Goal: Task Accomplishment & Management: Use online tool/utility

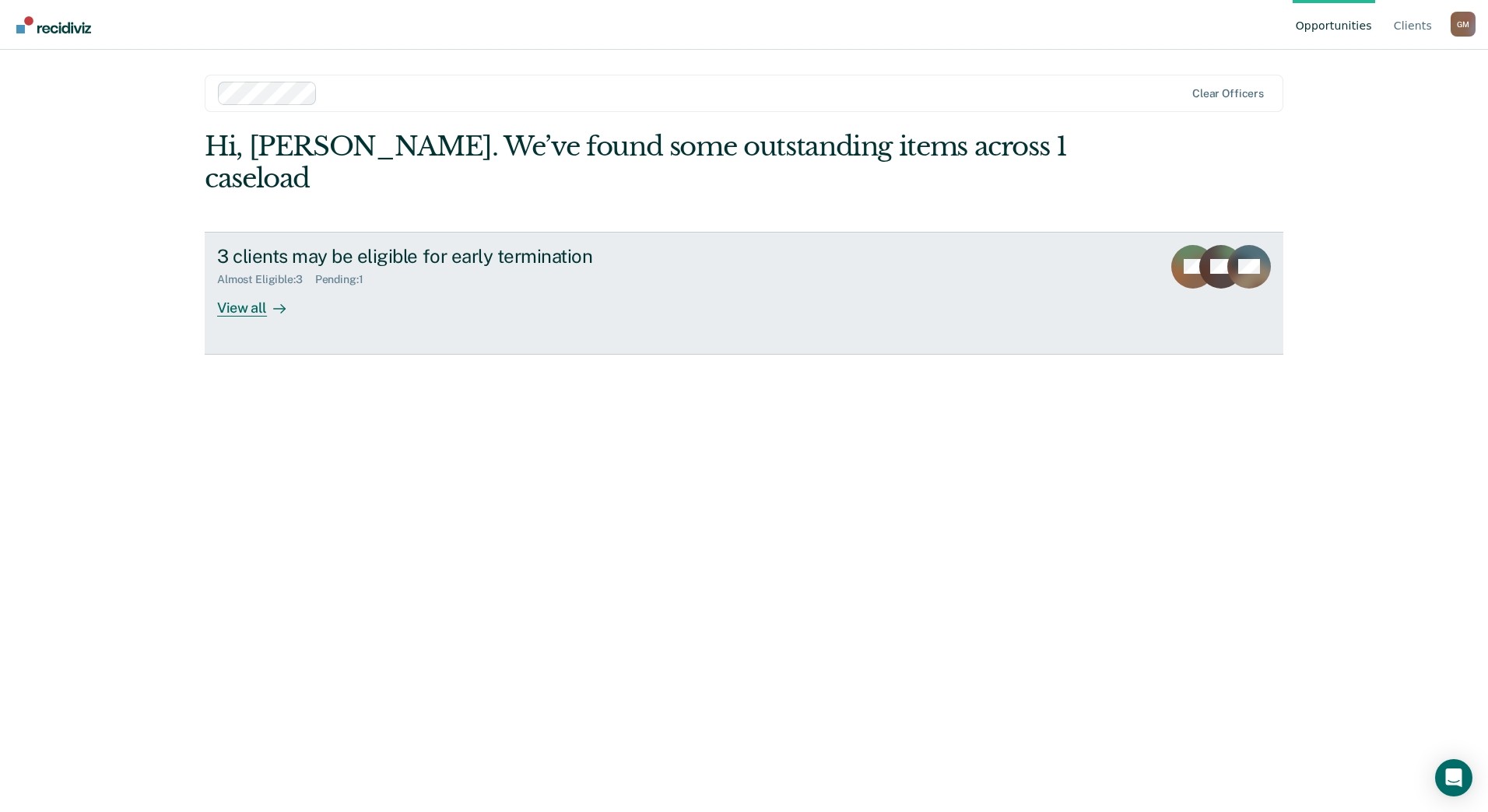
click at [241, 284] on link "3 clients may be eligible for early termination Almost Eligible : 3 Pending : 1…" at bounding box center [744, 294] width 1079 height 123
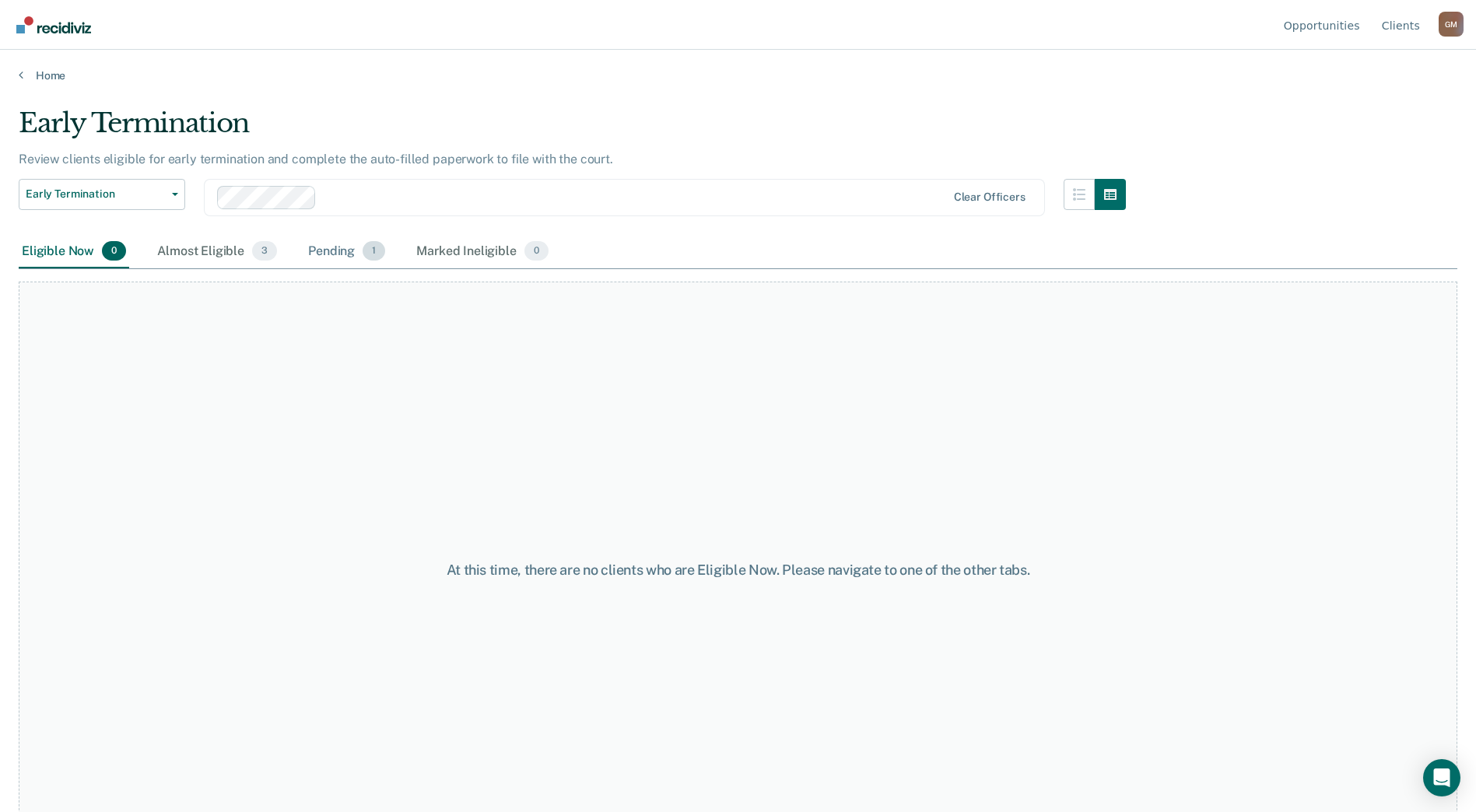
click at [311, 252] on div "Pending 1" at bounding box center [346, 252] width 83 height 34
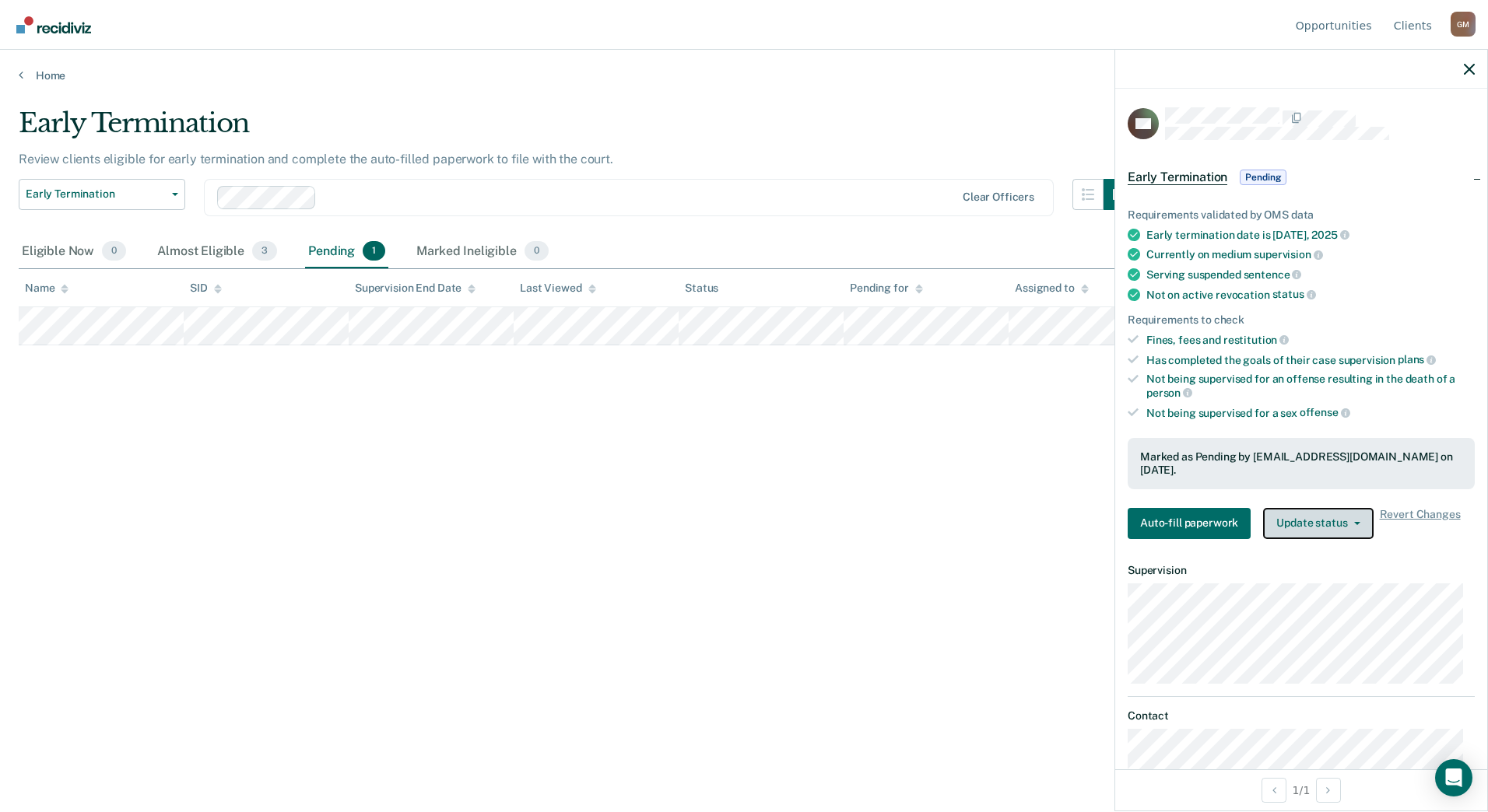
click at [1360, 523] on button "Update status" at bounding box center [1318, 523] width 109 height 31
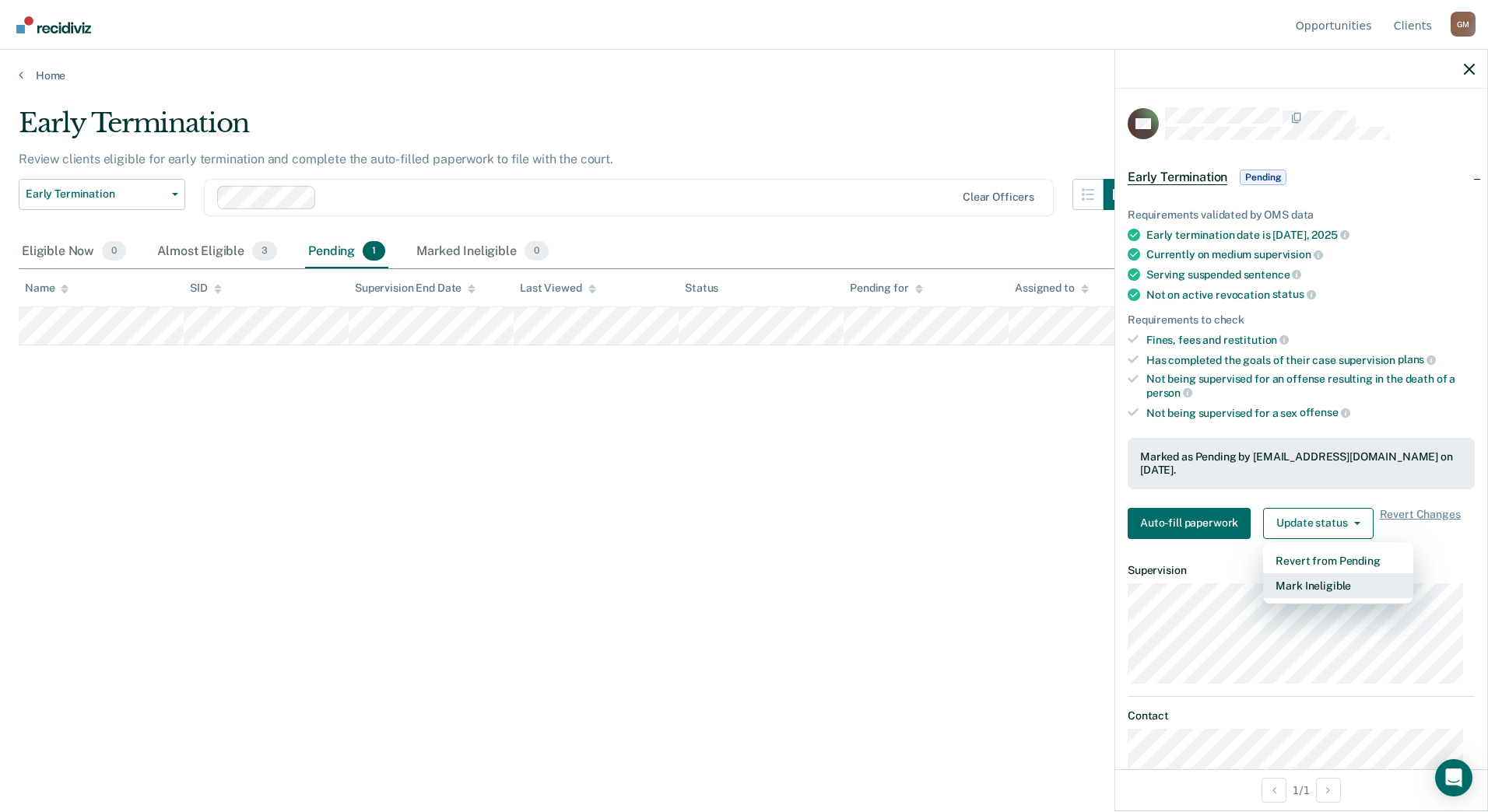
click at [1307, 589] on button "Mark Ineligible" at bounding box center [1338, 586] width 150 height 25
